Goal: Check status

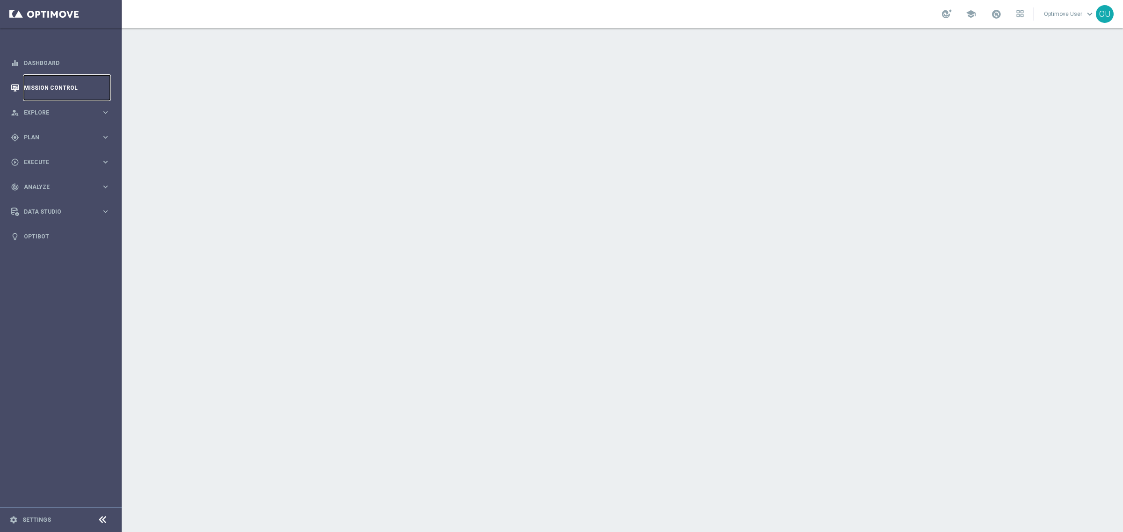
click at [80, 83] on link "Mission Control" at bounding box center [67, 87] width 86 height 25
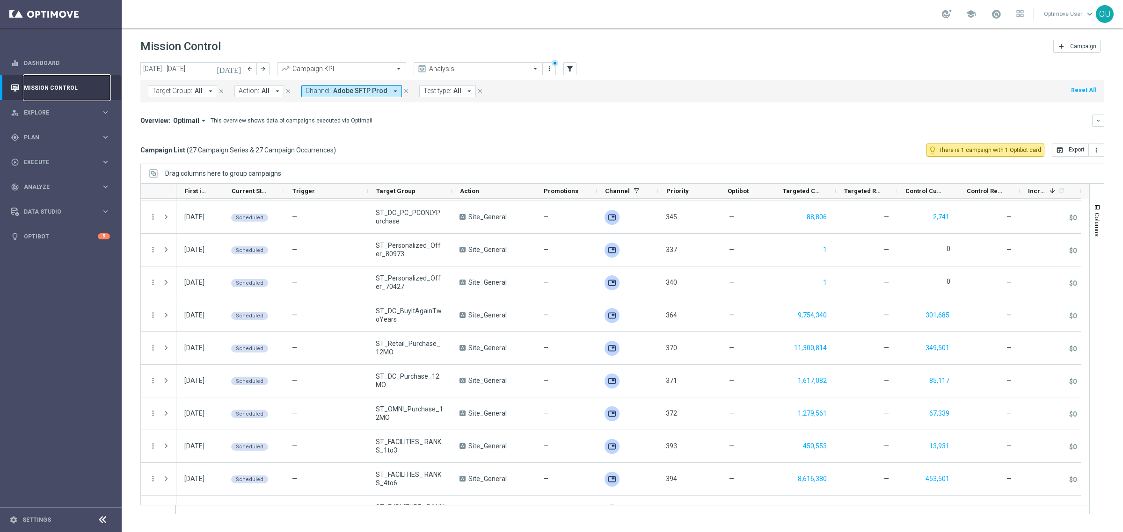
scroll to position [578, 0]
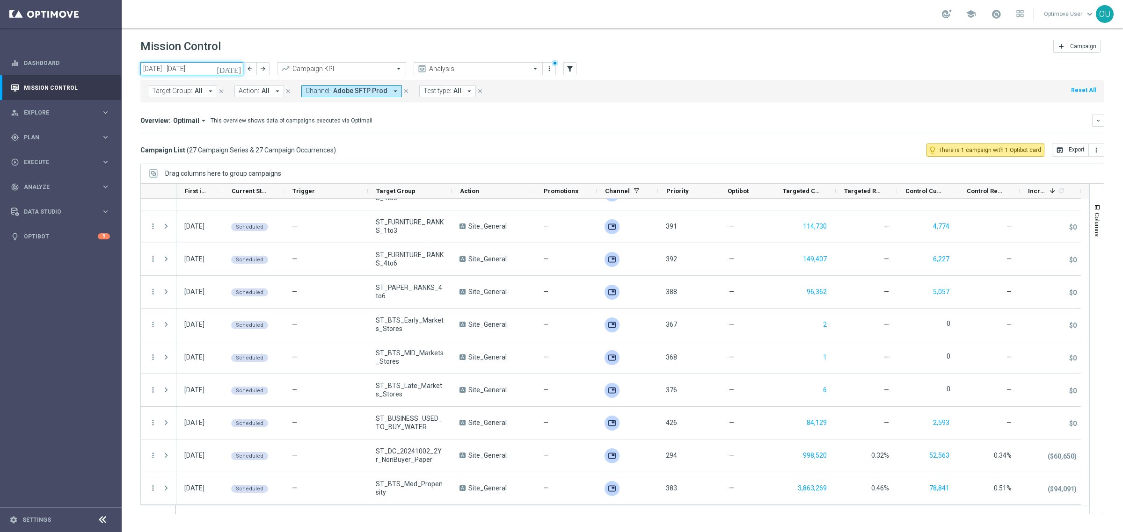
click at [177, 71] on input "[DATE] - [DATE]" at bounding box center [191, 68] width 103 height 13
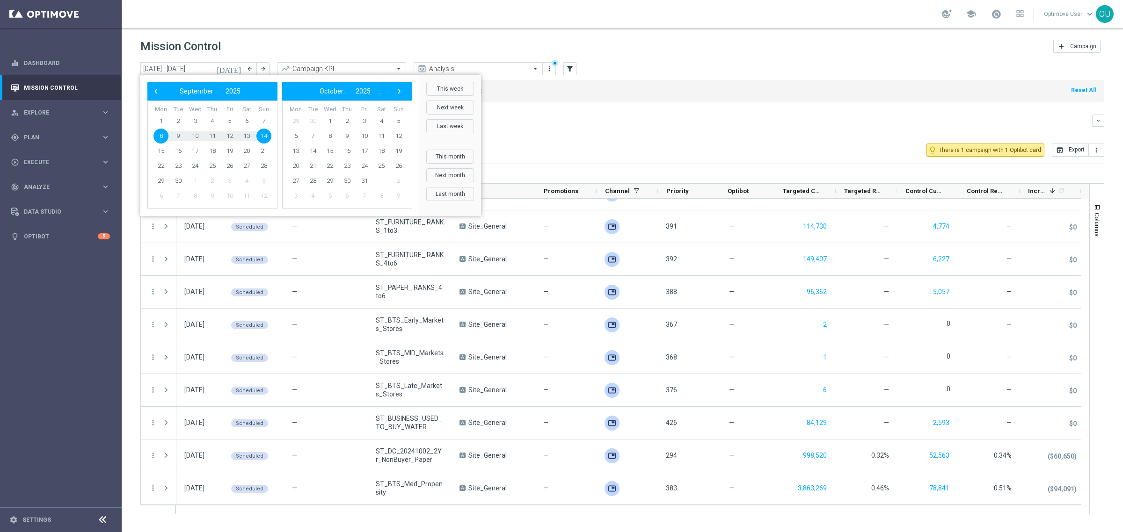
click at [164, 134] on span "8" at bounding box center [160, 136] width 15 height 15
click at [158, 152] on span "15" at bounding box center [160, 151] width 15 height 15
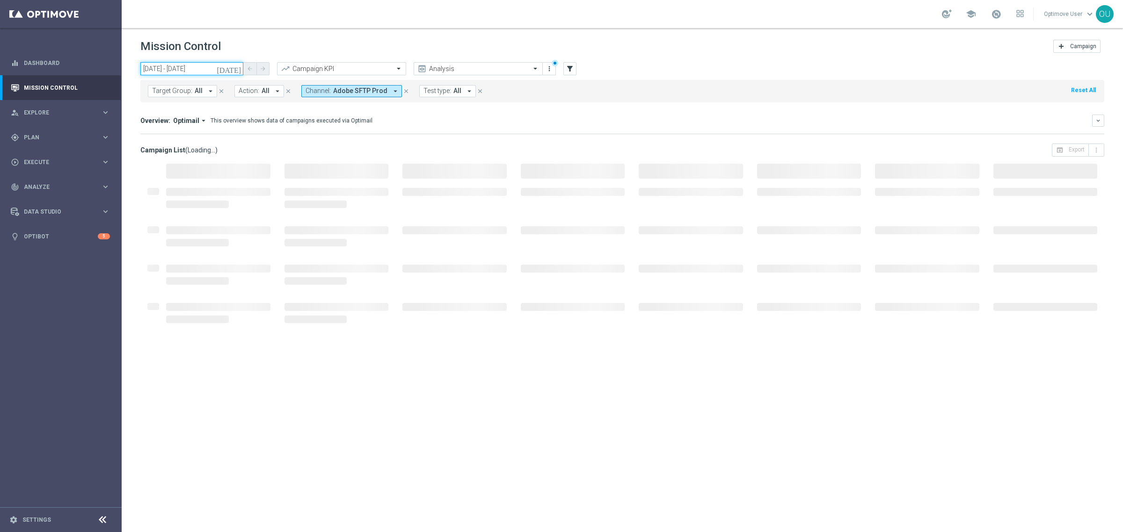
click at [174, 73] on input "[DATE] - [DATE]" at bounding box center [191, 68] width 103 height 13
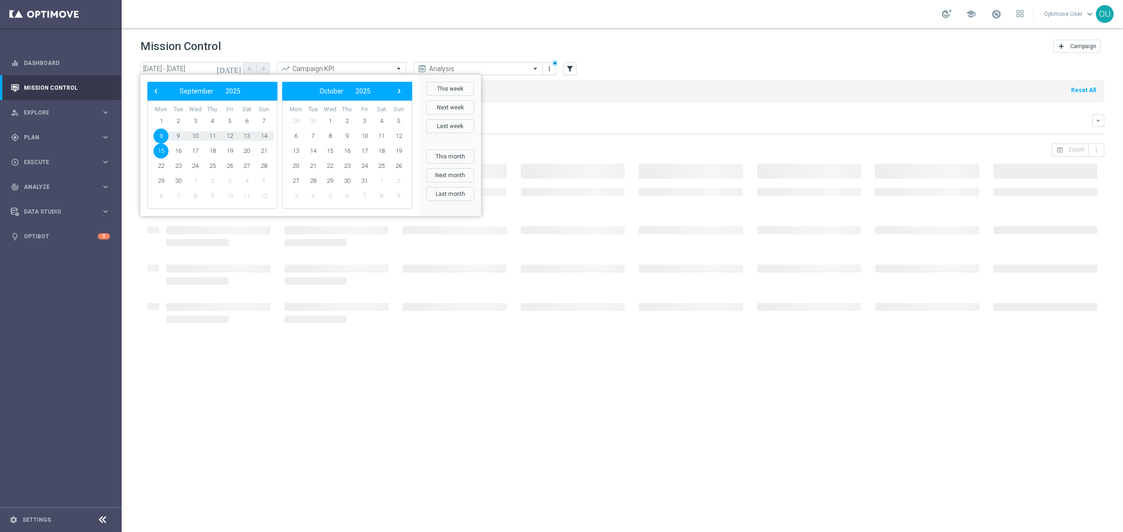
drag, startPoint x: 153, startPoint y: 151, endPoint x: 159, endPoint y: 151, distance: 6.1
click at [159, 151] on span "15" at bounding box center [160, 151] width 15 height 15
click at [263, 148] on span "21" at bounding box center [263, 151] width 15 height 15
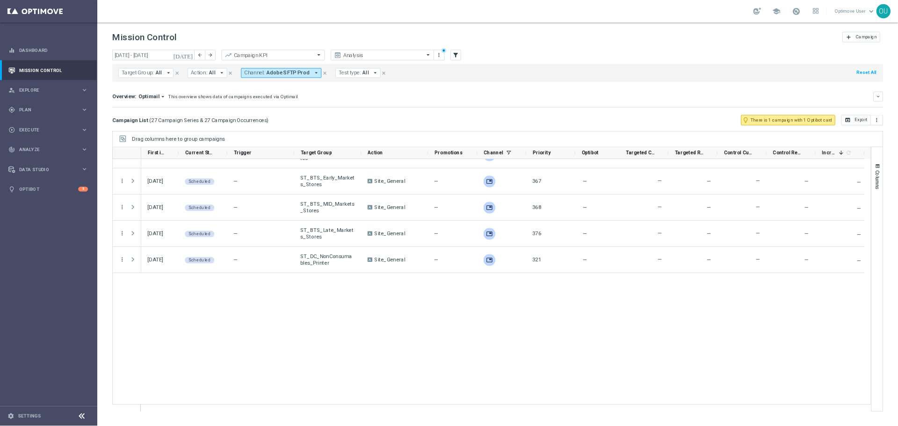
scroll to position [0, 0]
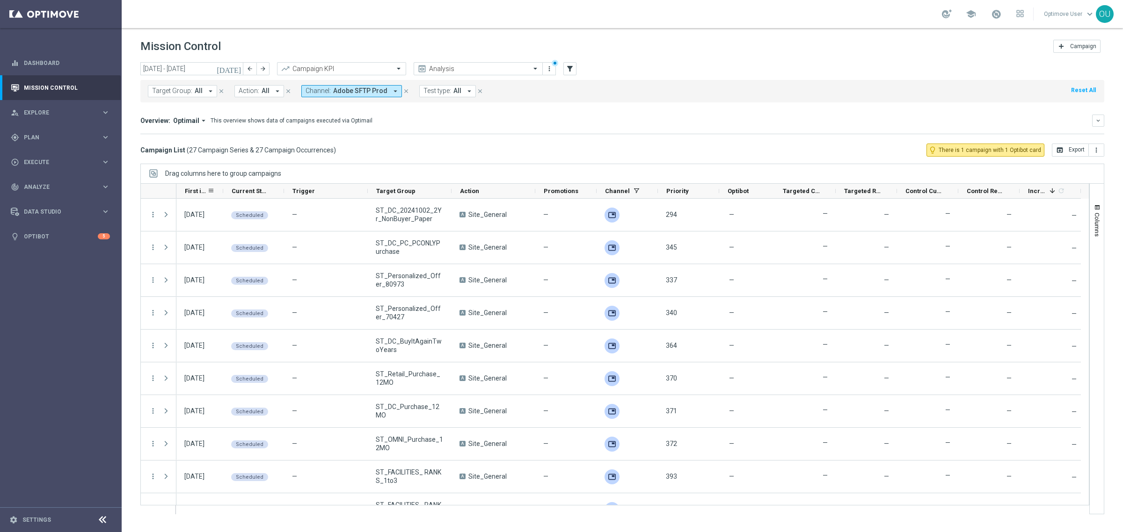
click at [197, 188] on span "First in Range" at bounding box center [196, 191] width 22 height 7
click at [192, 188] on span "First in Range" at bounding box center [191, 191] width 12 height 7
click at [784, 97] on div "Target Group: All arrow_drop_down close Action: All arrow_drop_down close Chann…" at bounding box center [622, 91] width 964 height 22
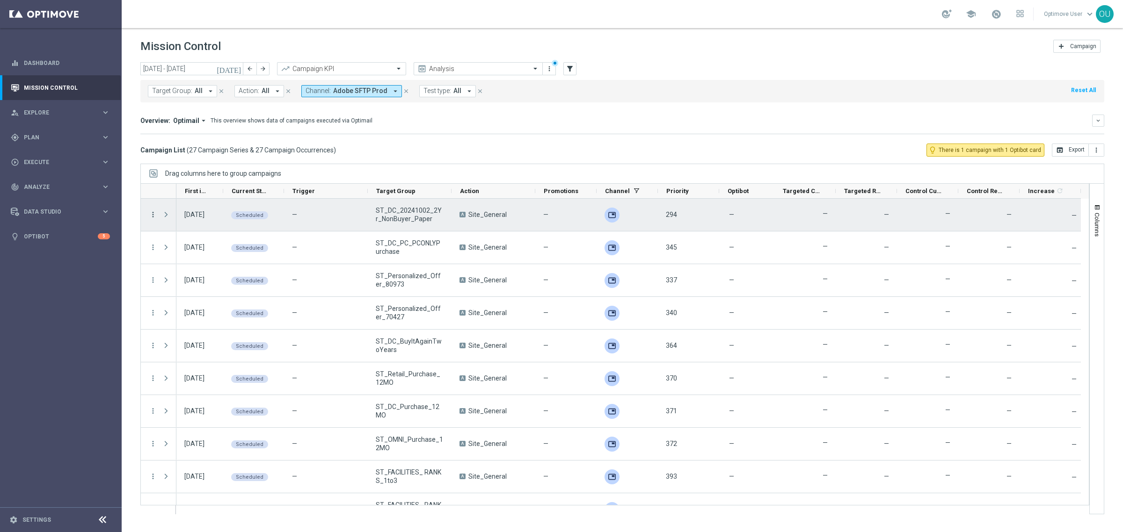
click at [150, 211] on icon "more_vert" at bounding box center [153, 215] width 8 height 8
click at [172, 220] on span "Campaign Details" at bounding box center [194, 221] width 47 height 7
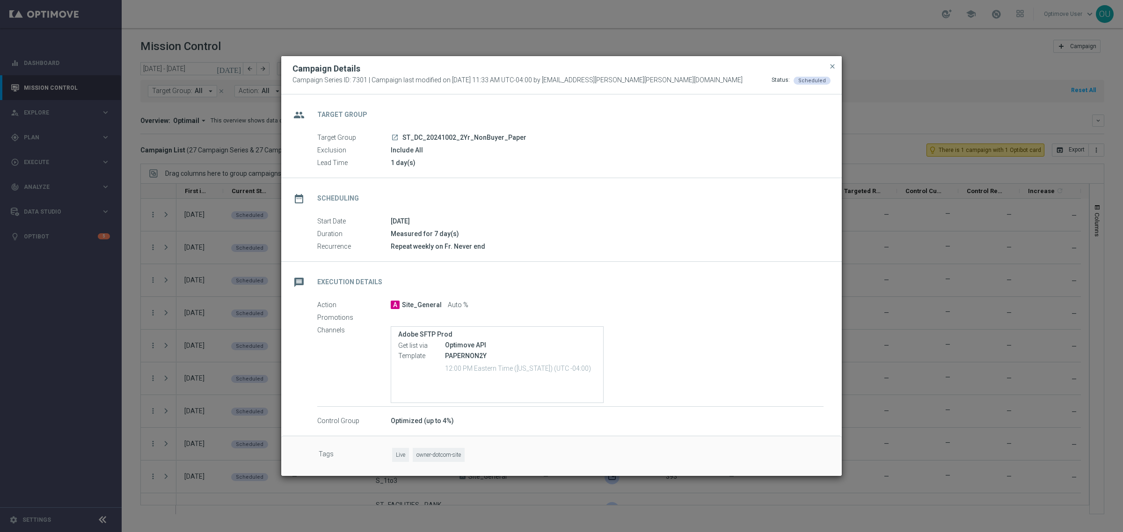
click at [186, 370] on modal-container "Campaign Details Campaign Series ID: 7301 | Campaign last modified on [DATE] 11…" at bounding box center [561, 266] width 1123 height 532
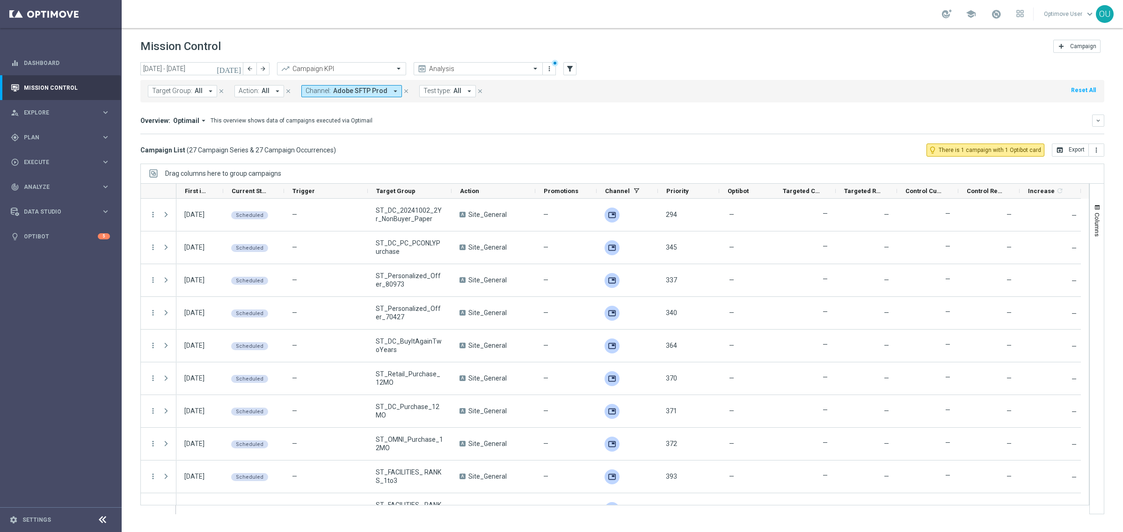
click at [662, 139] on mini-dashboard "Overview: Optimail arrow_drop_down This overview shows data of campaigns execut…" at bounding box center [622, 122] width 964 height 41
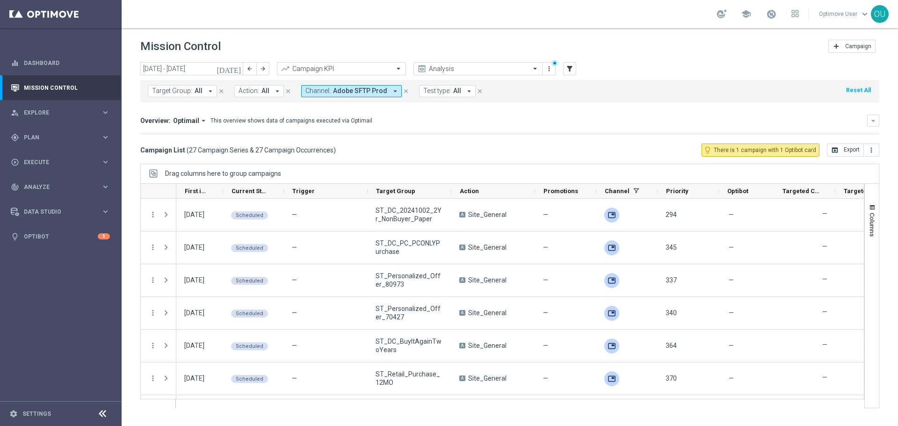
click at [615, 138] on mini-dashboard "Overview: Optimail arrow_drop_down This overview shows data of campaigns execut…" at bounding box center [509, 122] width 739 height 41
click at [186, 189] on span "First in Range" at bounding box center [196, 191] width 22 height 7
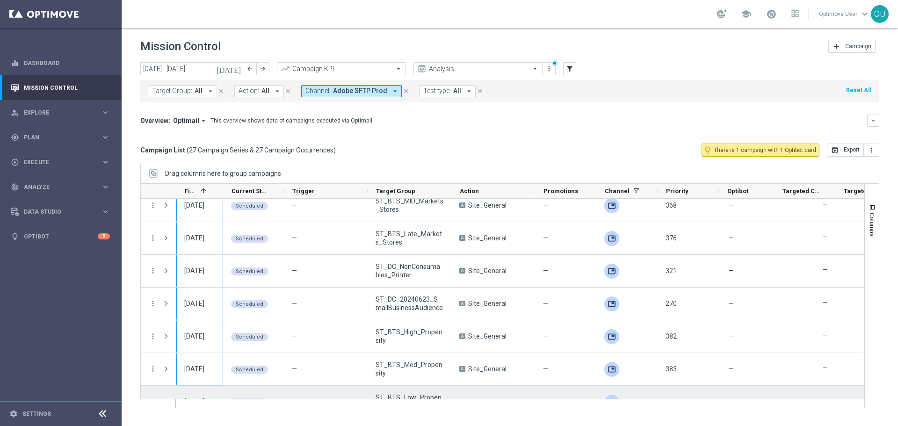
scroll to position [112, 0]
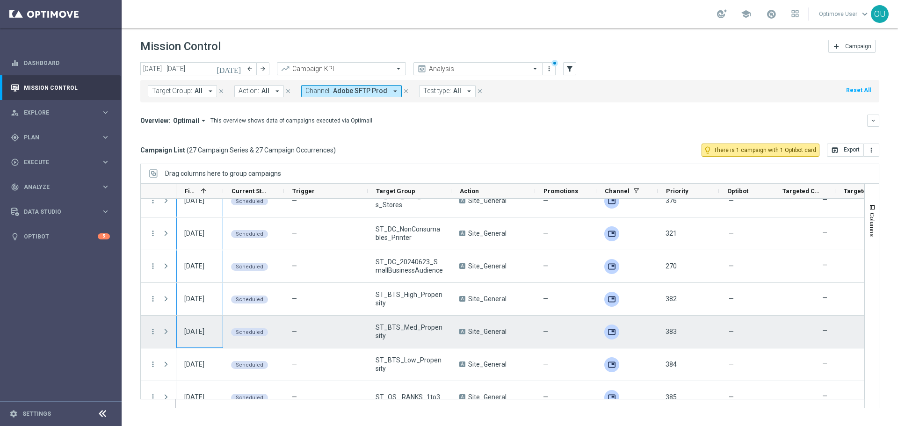
drag, startPoint x: 183, startPoint y: 205, endPoint x: 199, endPoint y: 330, distance: 126.4
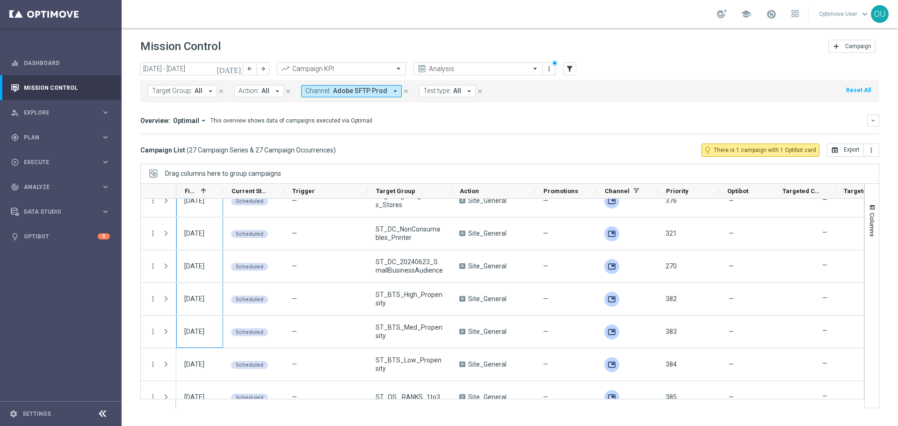
click at [621, 162] on div "[DATE] [DATE] - [DATE] arrow_back arrow_forward Campaign KPI trending_up Analys…" at bounding box center [510, 240] width 777 height 356
click at [184, 71] on input "[DATE] - [DATE]" at bounding box center [191, 68] width 103 height 13
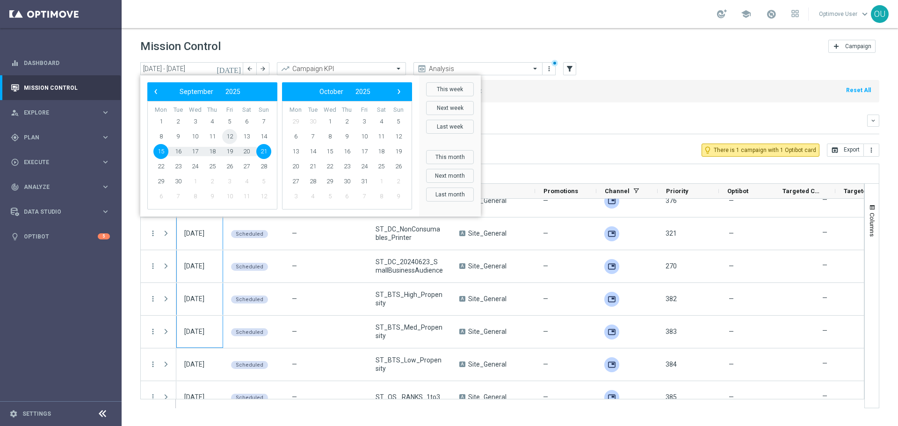
click at [230, 136] on span "12" at bounding box center [229, 136] width 15 height 15
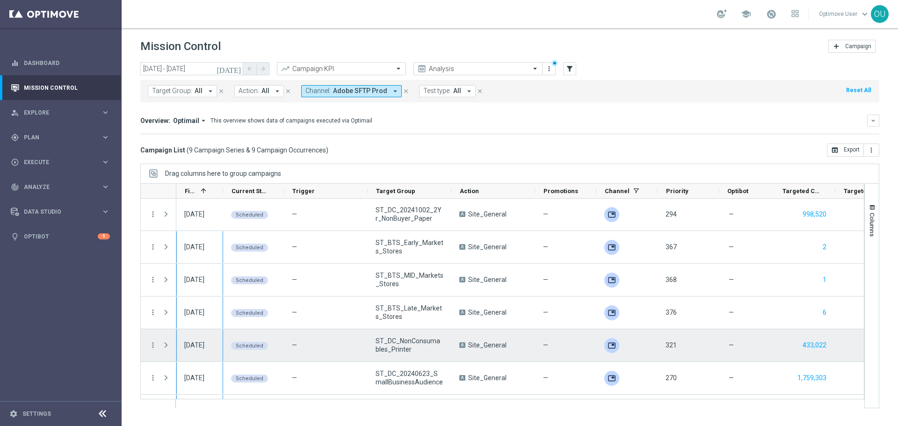
scroll to position [0, 0]
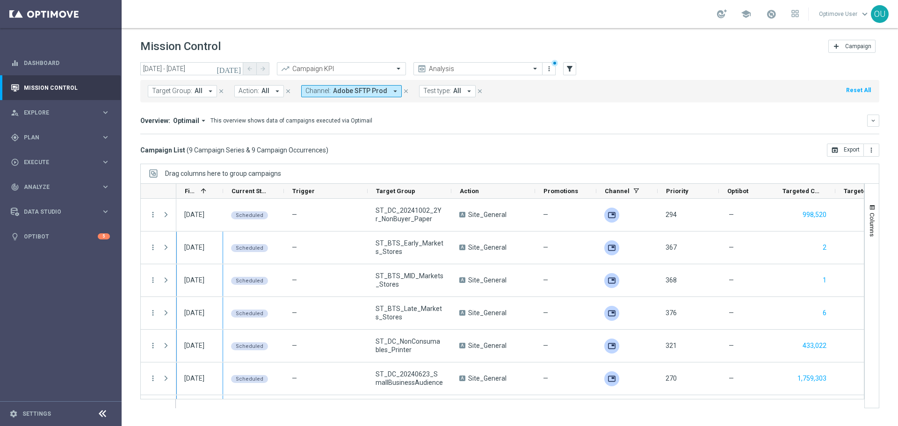
click at [100, 414] on icon at bounding box center [102, 413] width 11 height 11
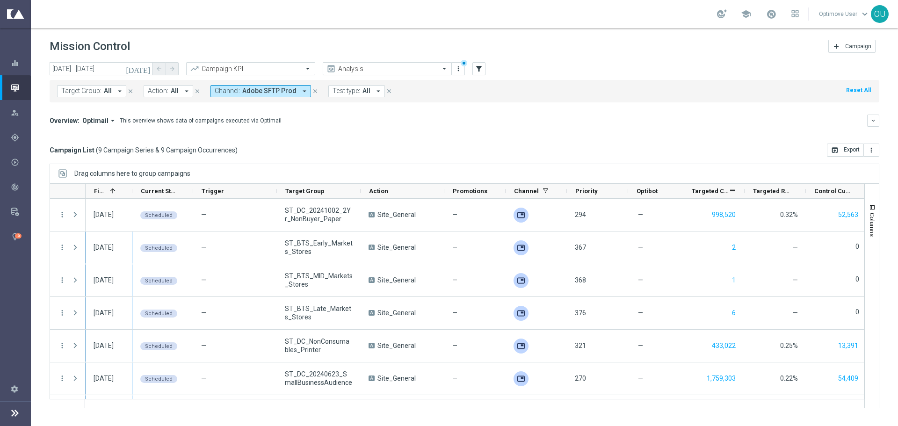
click at [712, 188] on span "Targeted Customers" at bounding box center [710, 191] width 37 height 7
click at [712, 188] on span "Targeted Customers" at bounding box center [705, 191] width 27 height 7
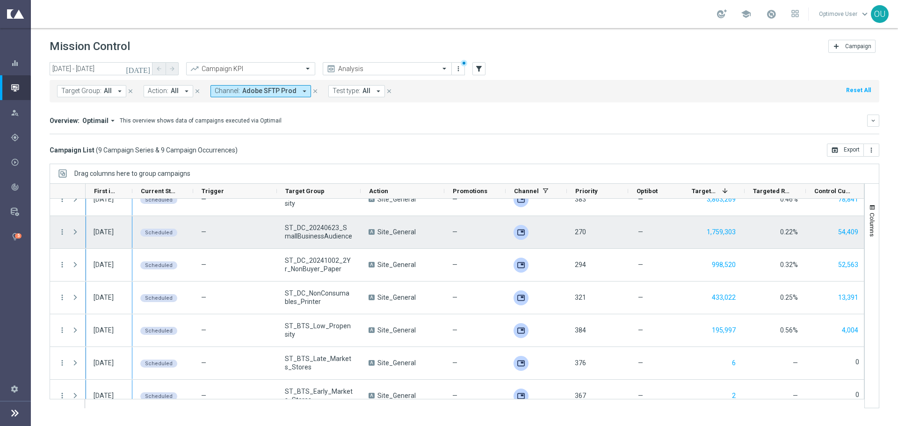
scroll to position [94, 0]
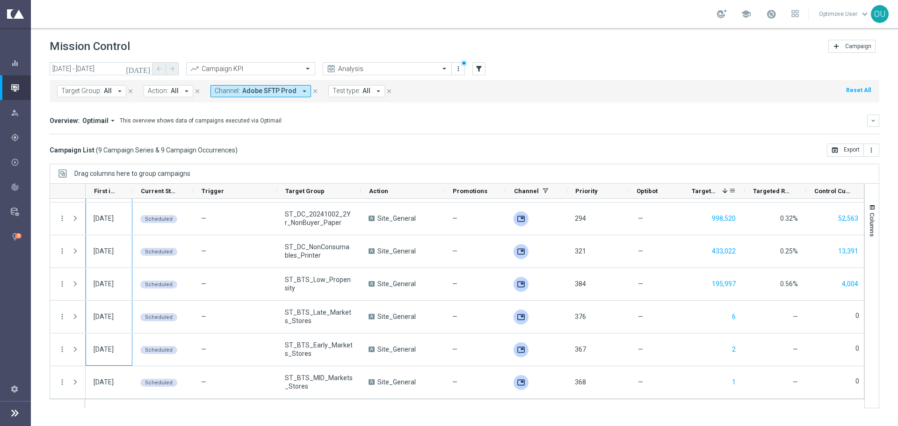
click at [249, 94] on span "Adobe SFTP Prod" at bounding box center [269, 91] width 54 height 8
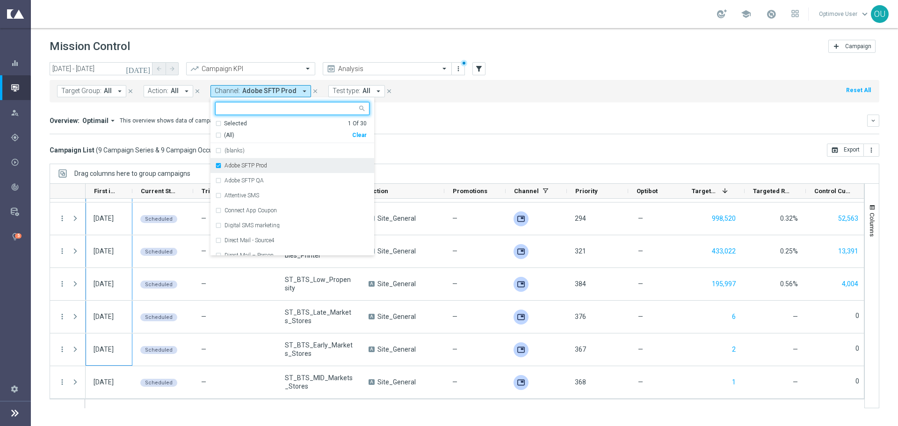
click at [218, 164] on div "Adobe SFTP Prod" at bounding box center [292, 165] width 154 height 15
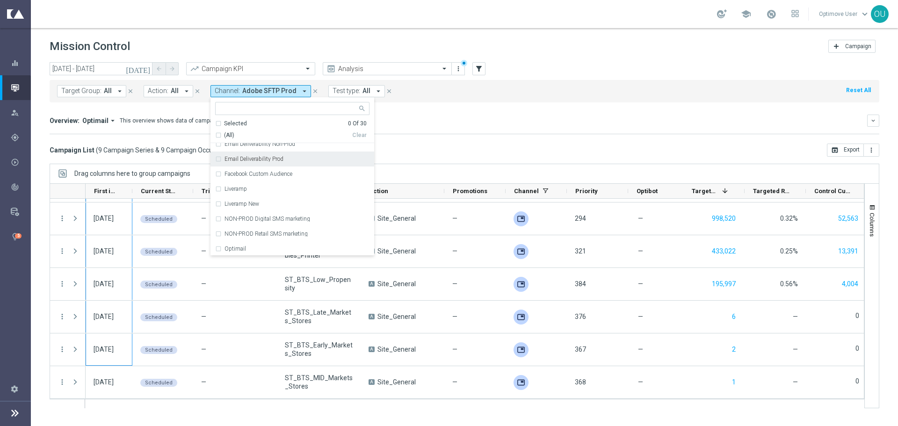
scroll to position [140, 0]
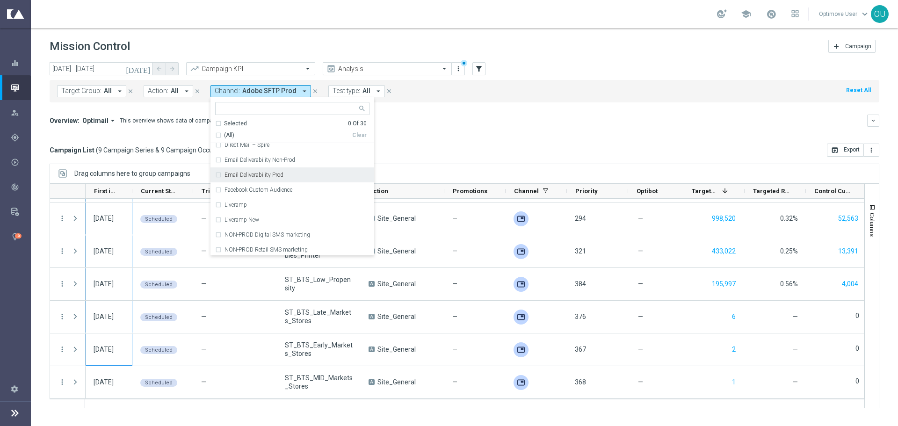
click at [530, 135] on mini-dashboard "Overview: Optimail arrow_drop_down This overview shows data of campaigns execut…" at bounding box center [465, 122] width 830 height 41
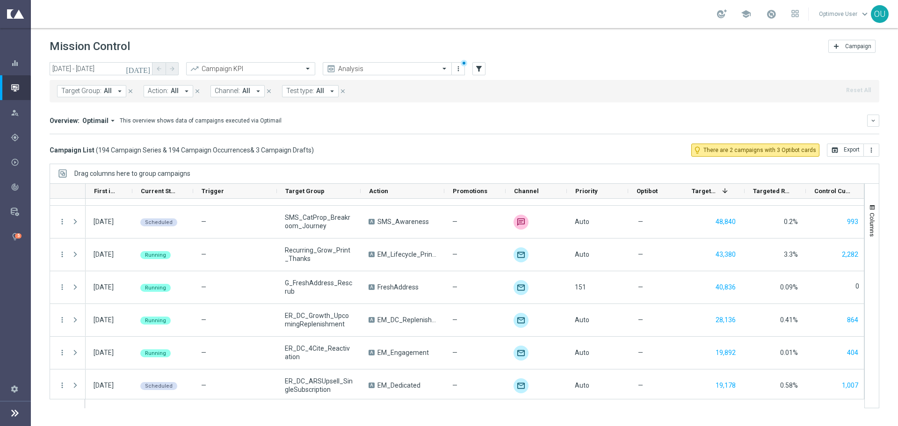
scroll to position [843, 0]
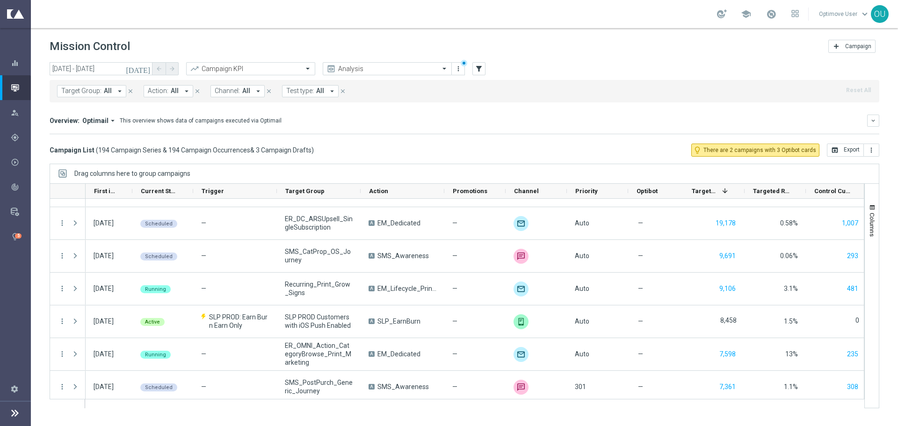
click at [247, 84] on div "Target Group: All arrow_drop_down close Action: All arrow_drop_down close Chann…" at bounding box center [465, 91] width 830 height 22
click at [66, 69] on input "[DATE] - [DATE]" at bounding box center [101, 68] width 103 height 13
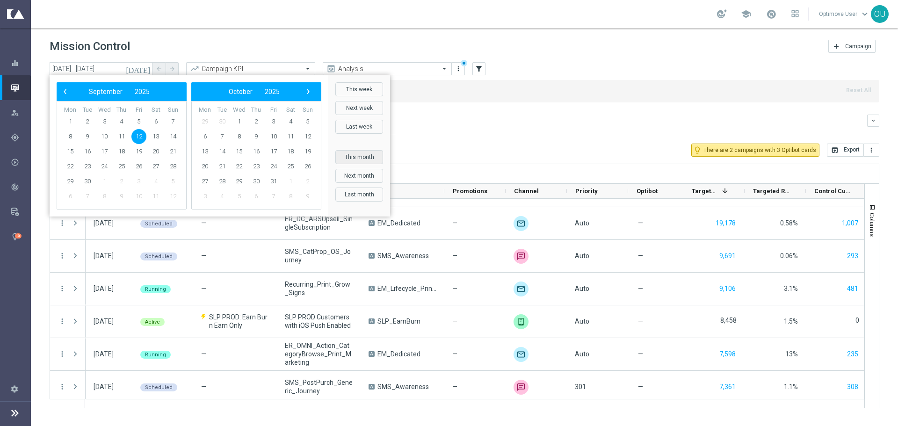
click at [366, 158] on button "This month" at bounding box center [359, 157] width 48 height 14
type input "[DATE] - [DATE]"
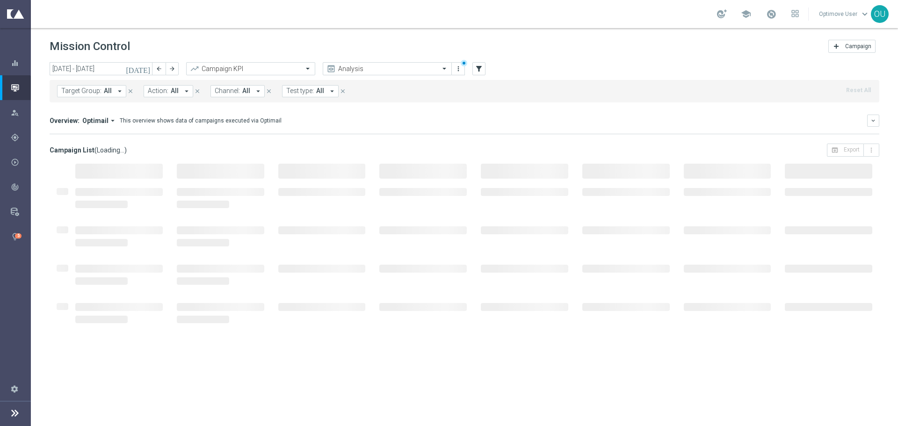
click at [237, 93] on button "Channel: All arrow_drop_down" at bounding box center [238, 91] width 54 height 12
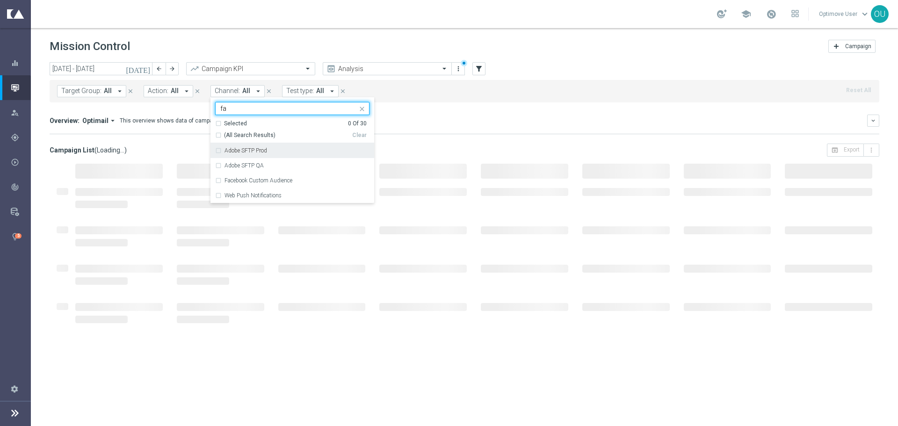
scroll to position [0, 0]
click at [245, 153] on label "Facebook Custom Audience" at bounding box center [259, 151] width 68 height 6
type input "fac"
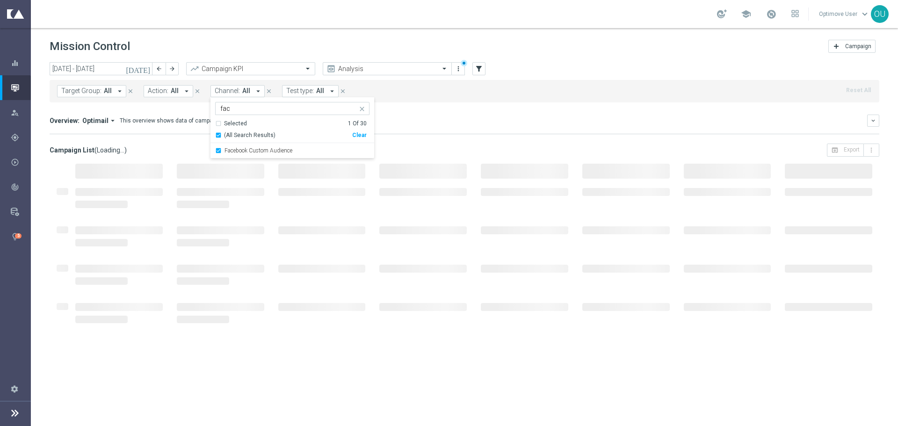
click at [472, 136] on mini-dashboard "Overview: Optimail arrow_drop_down This overview shows data of campaigns execut…" at bounding box center [465, 122] width 830 height 41
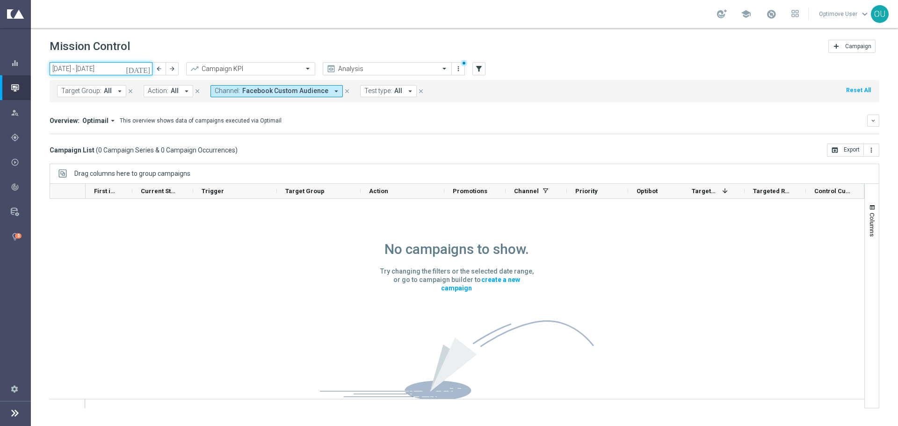
click at [80, 69] on input "[DATE] - [DATE]" at bounding box center [101, 68] width 103 height 13
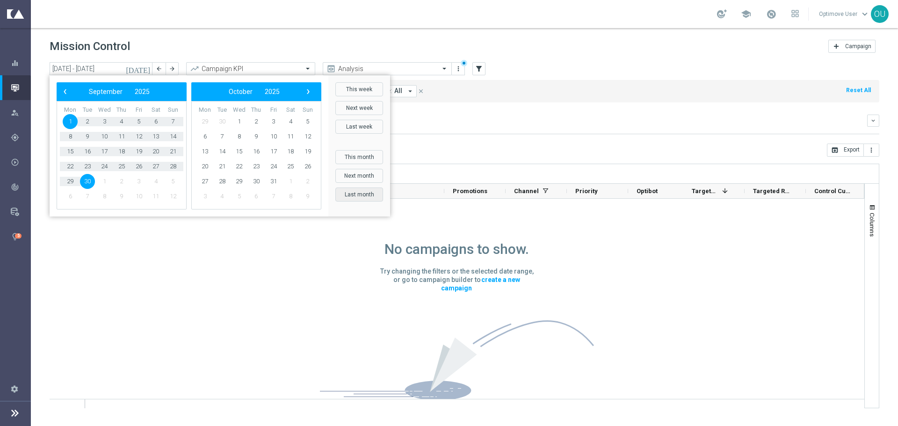
click at [365, 199] on button "Last month" at bounding box center [359, 195] width 48 height 14
type input "[DATE] - [DATE]"
